Goal: Task Accomplishment & Management: Complete application form

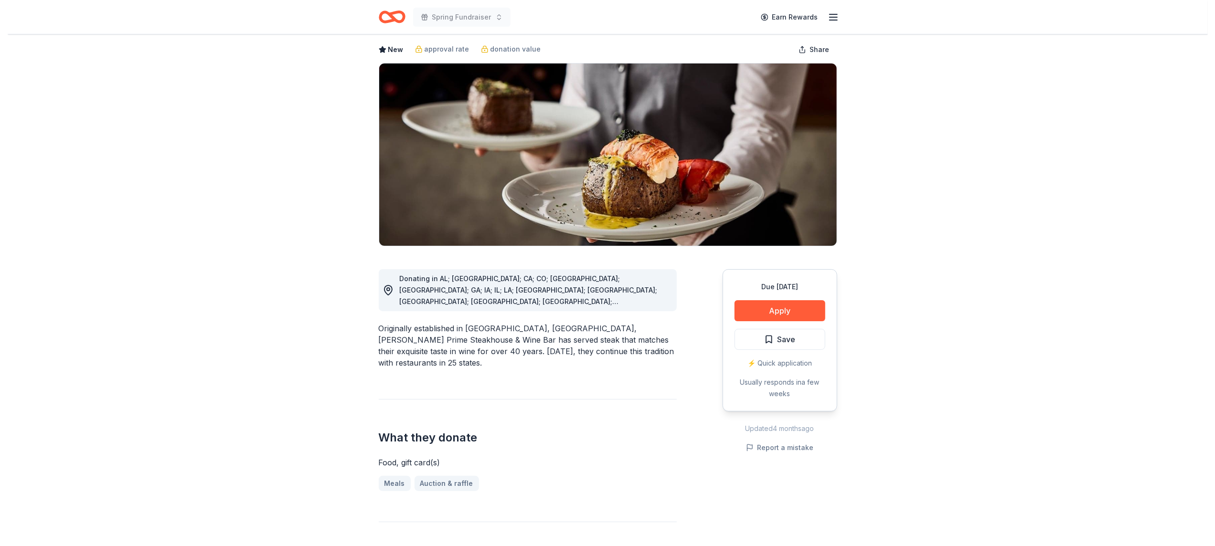
scroll to position [46, 0]
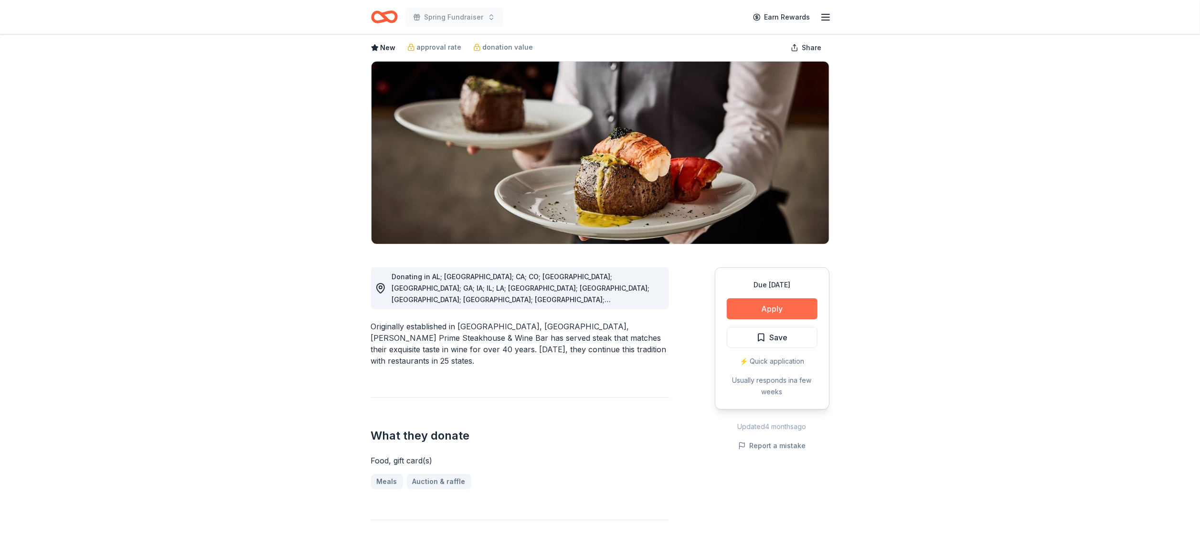
click at [757, 309] on button "Apply" at bounding box center [772, 309] width 91 height 21
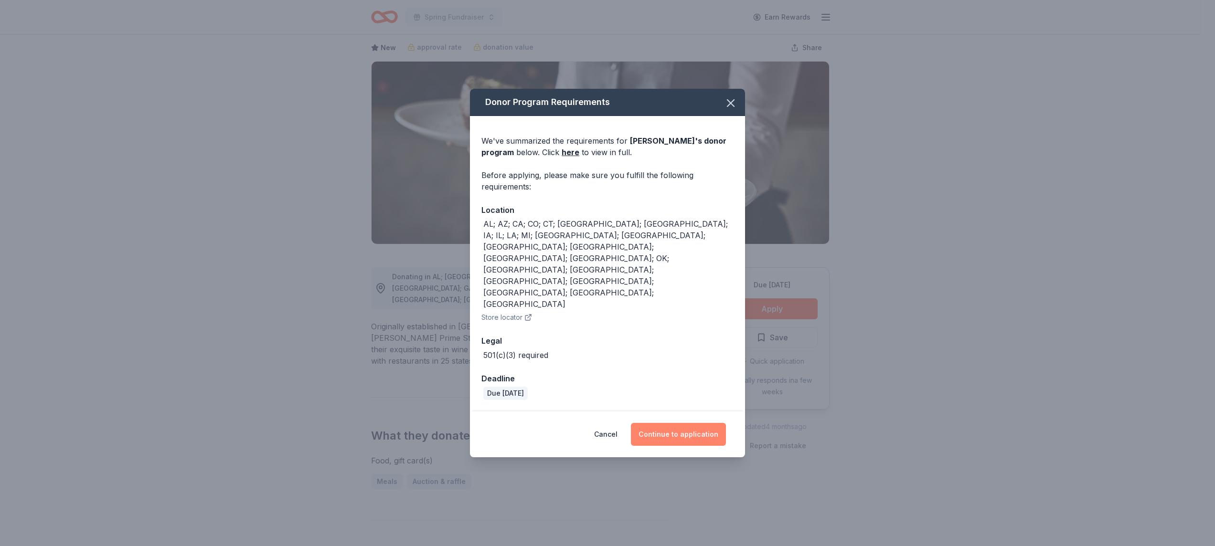
click at [667, 423] on button "Continue to application" at bounding box center [678, 434] width 95 height 23
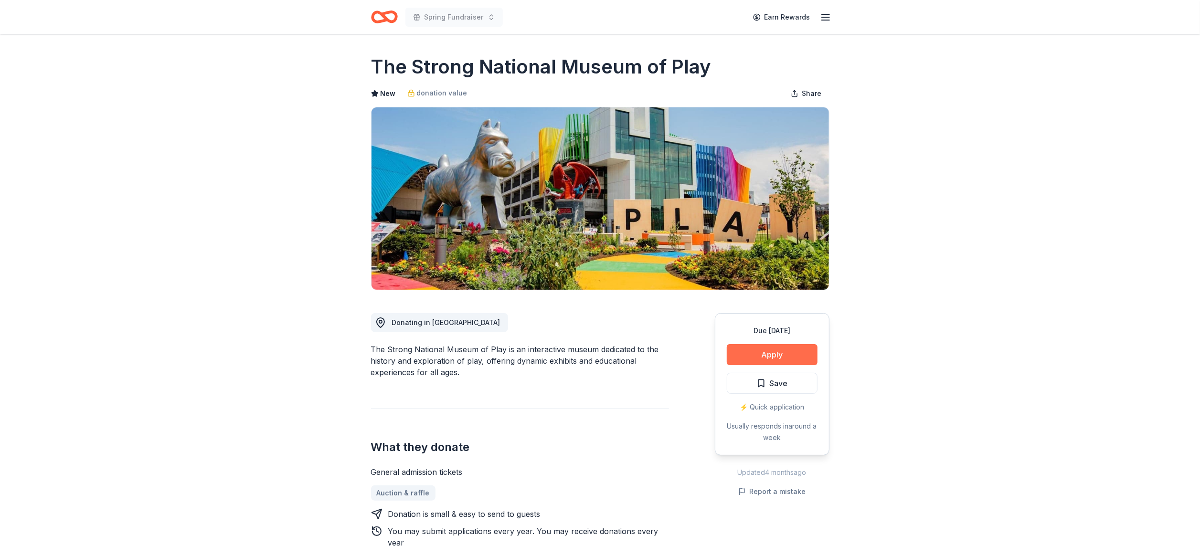
click at [785, 355] on button "Apply" at bounding box center [772, 354] width 91 height 21
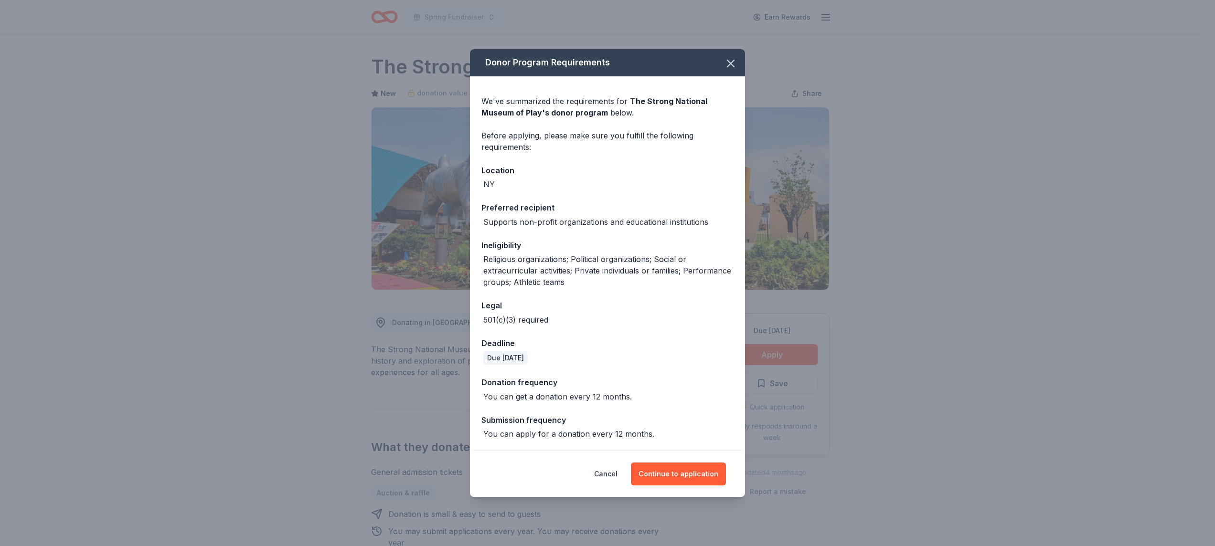
click at [723, 72] on span at bounding box center [730, 63] width 21 height 21
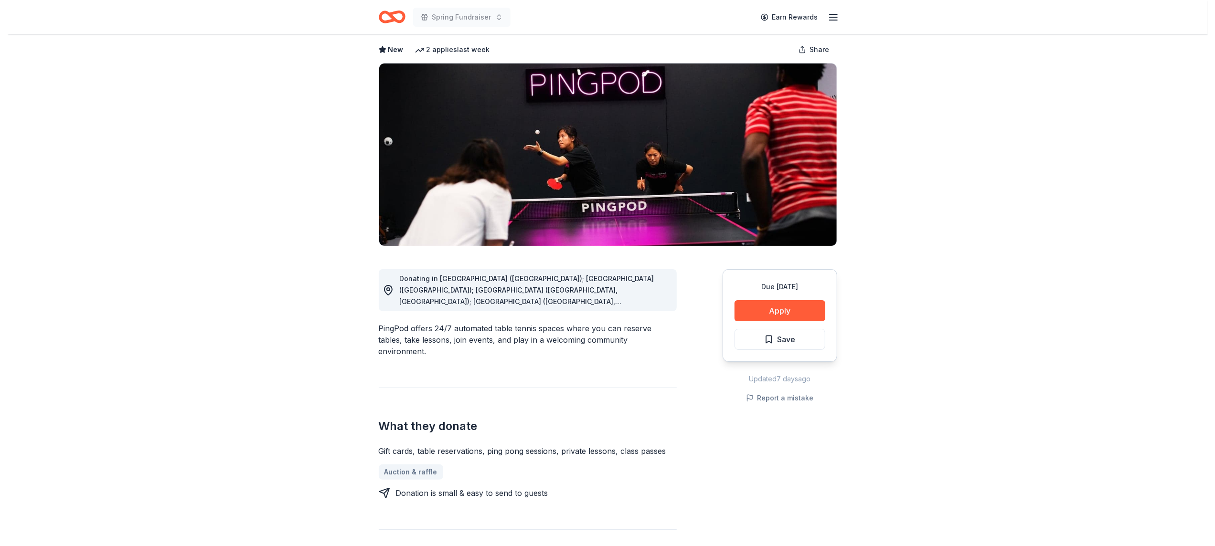
scroll to position [49, 0]
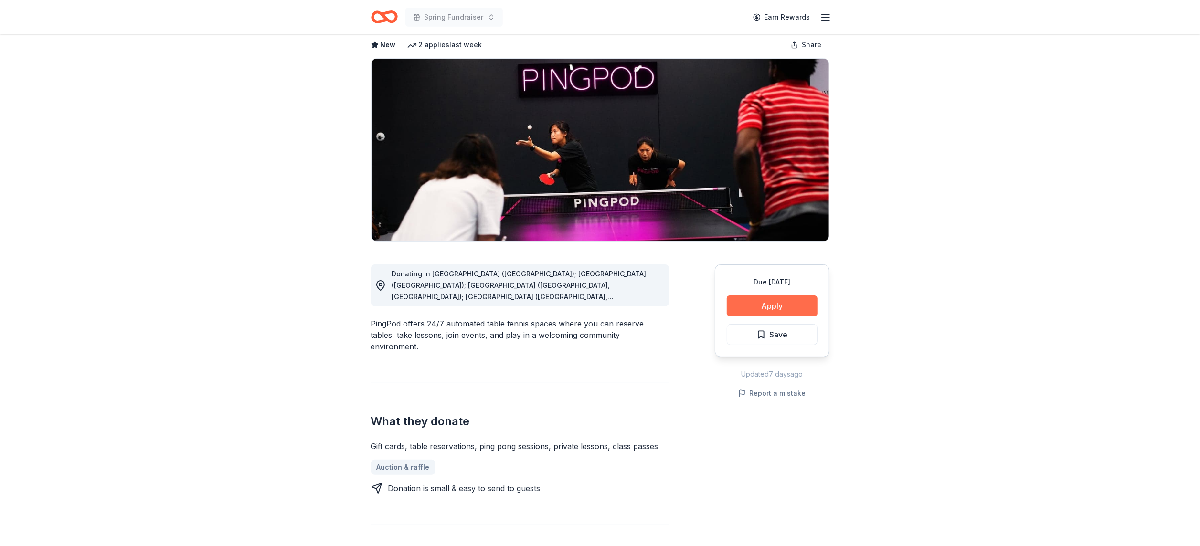
click at [803, 304] on button "Apply" at bounding box center [772, 306] width 91 height 21
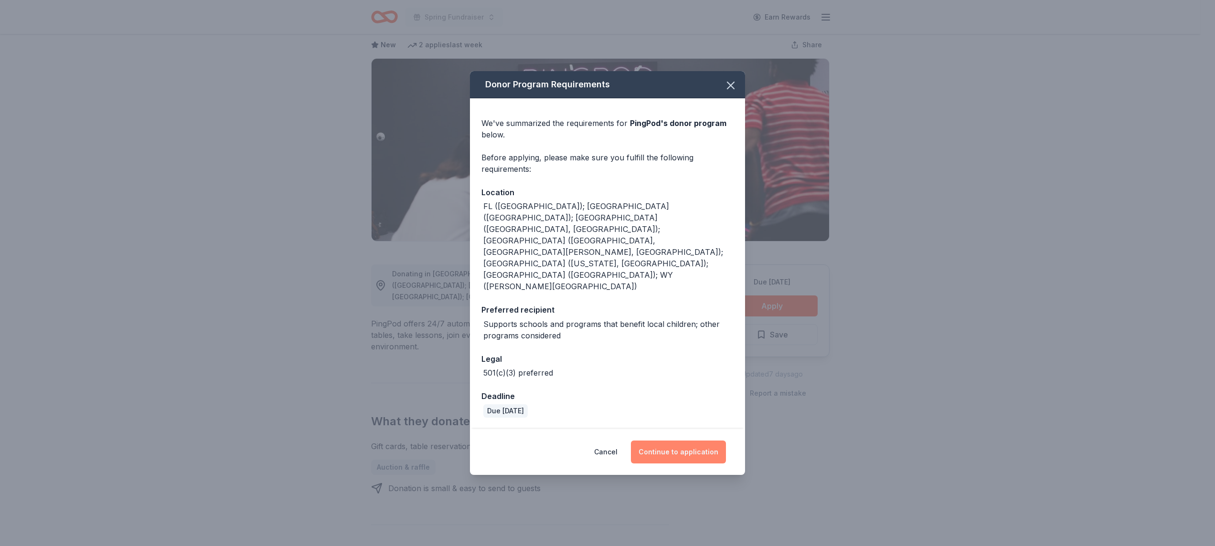
click at [673, 441] on button "Continue to application" at bounding box center [678, 452] width 95 height 23
